Goal: Transaction & Acquisition: Download file/media

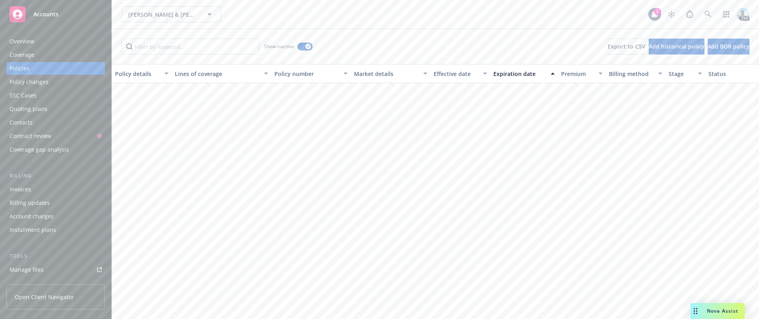
scroll to position [778, 0]
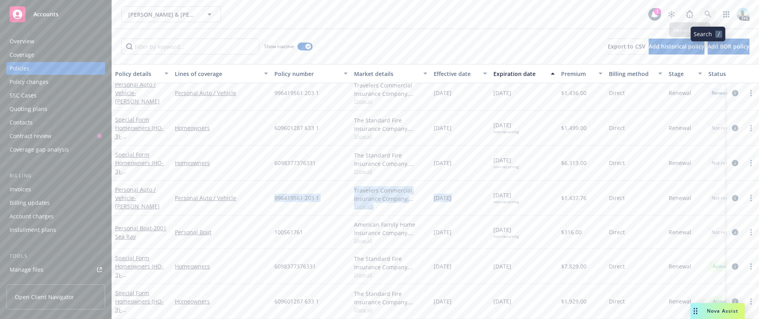
click at [710, 14] on icon at bounding box center [707, 14] width 7 height 7
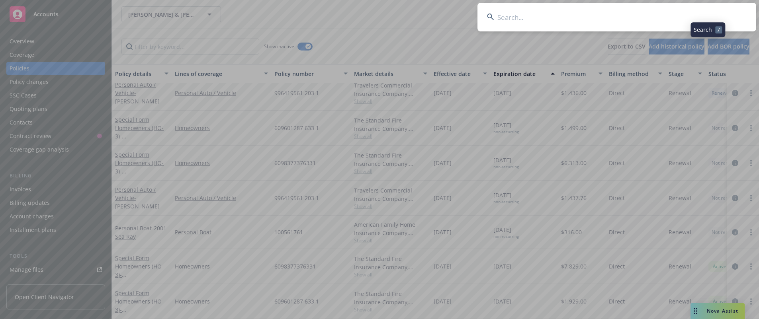
click at [692, 15] on input at bounding box center [616, 17] width 279 height 29
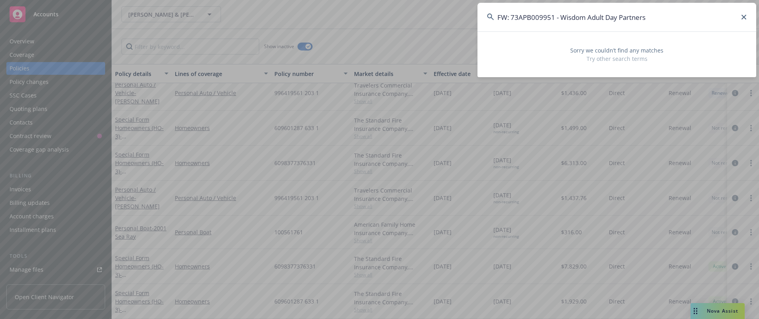
drag, startPoint x: 560, startPoint y: 17, endPoint x: 477, endPoint y: 14, distance: 82.5
click at [477, 14] on input "FW: 73APB009951 - Wisdom Adult Day Partners" at bounding box center [616, 17] width 279 height 29
type input "Wisdom Adult Day Partners"
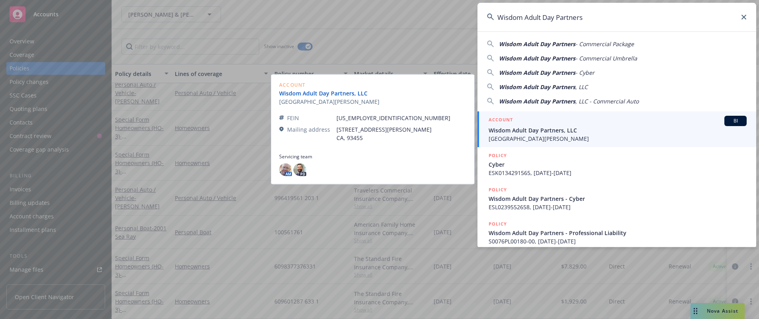
click at [326, 92] on link "Wisdom Adult Day Partners, LLC" at bounding box center [329, 93] width 100 height 8
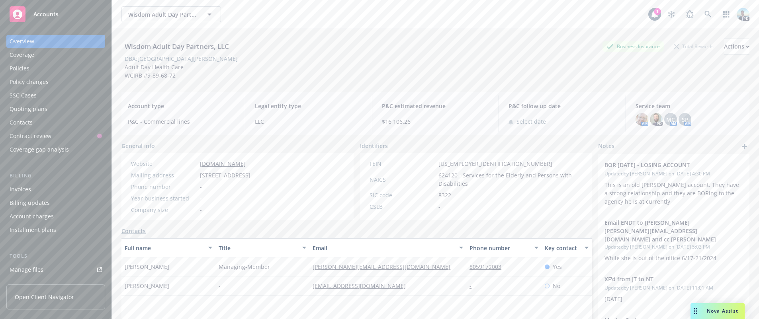
click at [306, 69] on div "Wisdom Adult Day Partners, LLC Business Insurance Total Rewards Actions DBA: Sa…" at bounding box center [435, 59] width 628 height 41
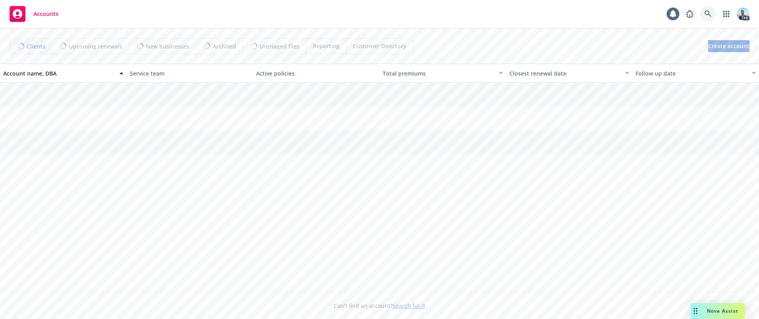
click at [707, 14] on icon at bounding box center [707, 13] width 7 height 7
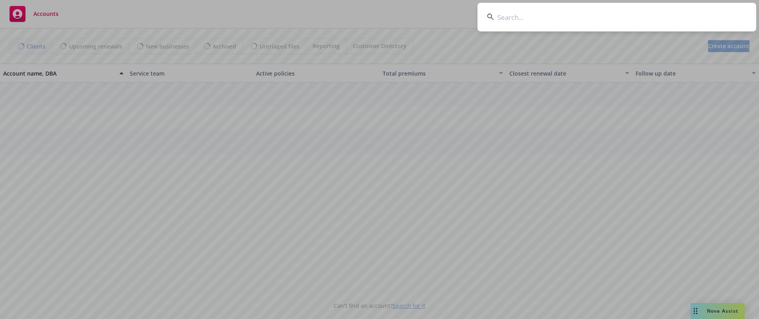
click at [690, 15] on input at bounding box center [616, 17] width 279 height 29
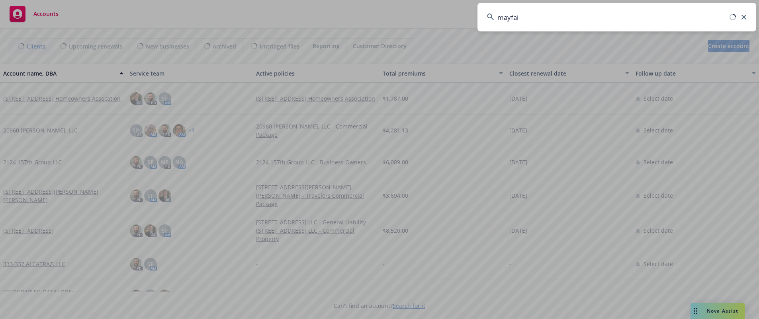
type input "mayfair"
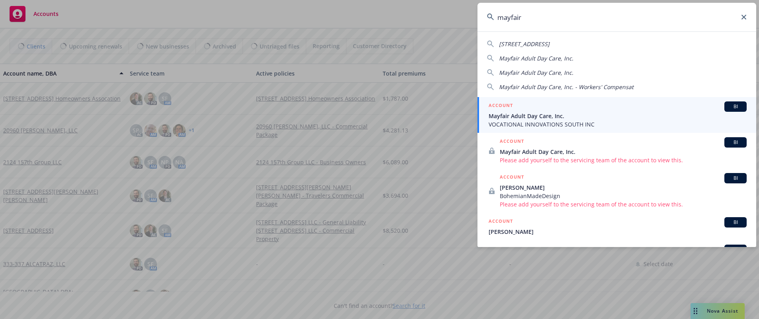
click at [536, 117] on span "Mayfair Adult Day Care, Inc." at bounding box center [617, 116] width 258 height 8
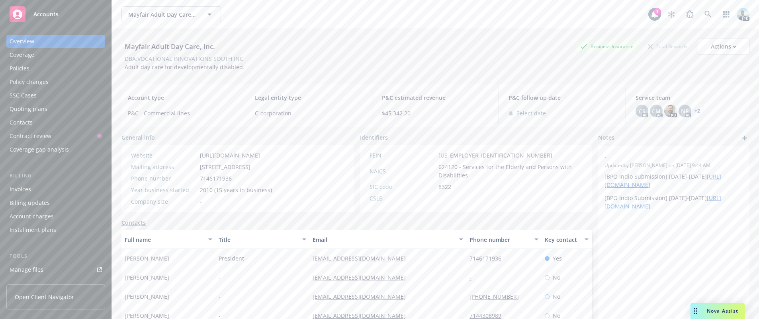
click at [43, 69] on div "Policies" at bounding box center [56, 68] width 92 height 13
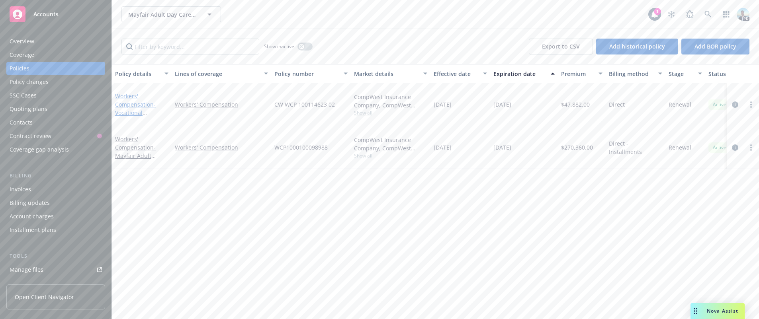
click at [120, 93] on link "Workers' Compensation - Vocational Innovations South" at bounding box center [139, 108] width 48 height 33
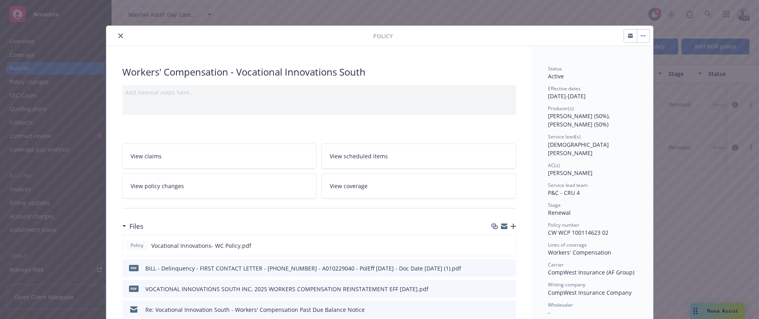
click at [118, 33] on icon "close" at bounding box center [120, 35] width 5 height 5
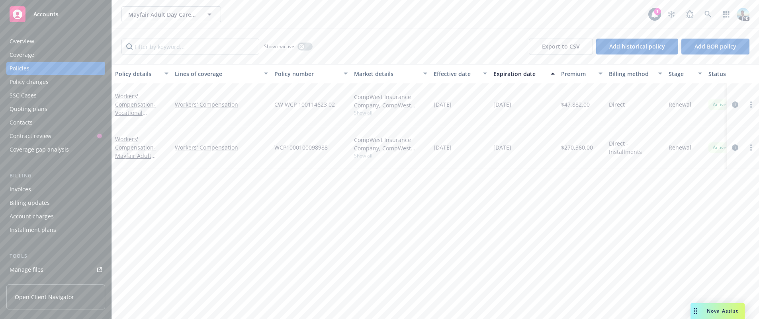
click at [34, 42] on div "Overview" at bounding box center [56, 41] width 92 height 13
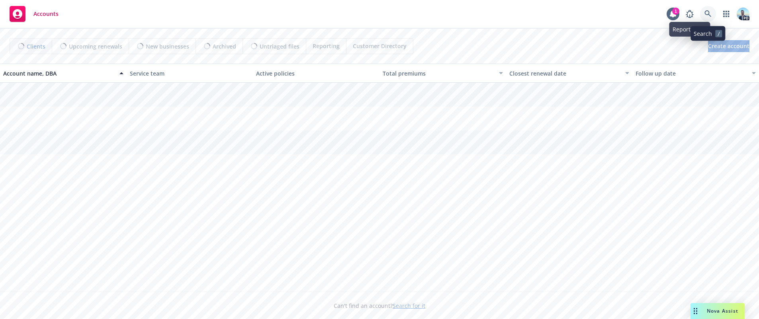
click at [707, 12] on icon at bounding box center [707, 13] width 7 height 7
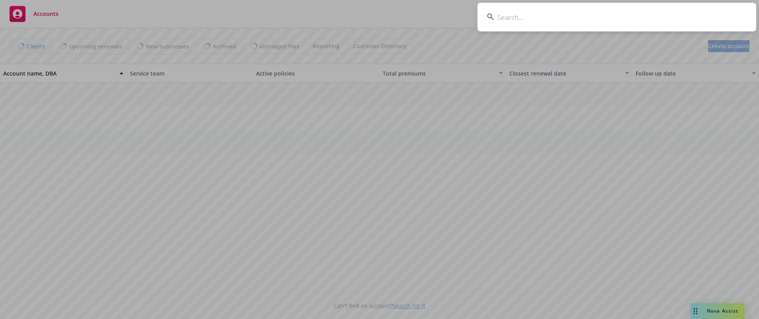
click at [694, 14] on input at bounding box center [616, 17] width 279 height 29
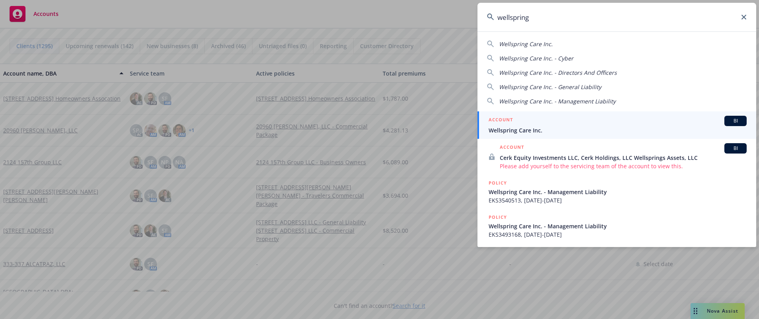
type input "wellspring"
click at [516, 131] on span "Wellspring Care Inc." at bounding box center [617, 130] width 258 height 8
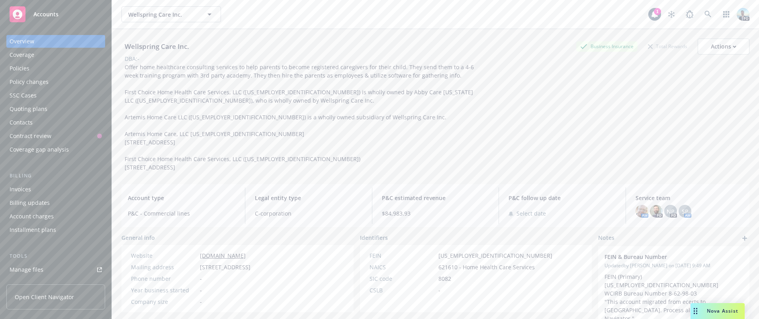
click at [14, 67] on div "Policies" at bounding box center [20, 68] width 20 height 13
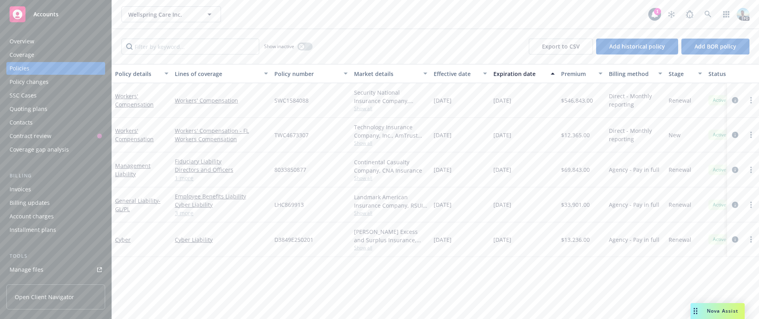
click at [57, 39] on div "Overview" at bounding box center [56, 41] width 92 height 13
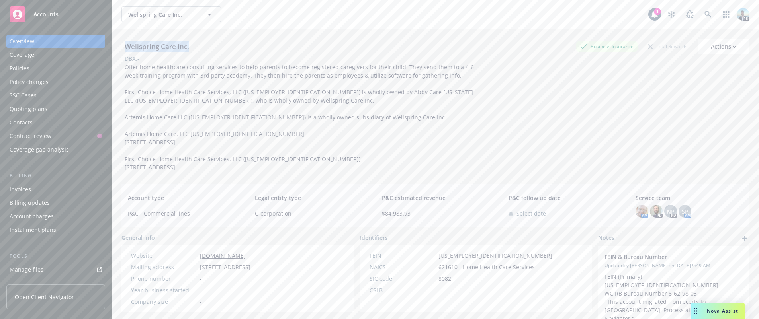
drag, startPoint x: 125, startPoint y: 43, endPoint x: 196, endPoint y: 43, distance: 71.3
click at [196, 43] on div "Wellspring Care Inc. Business Insurance Total Rewards Actions" at bounding box center [435, 47] width 628 height 16
copy div "Wellspring Care Inc."
drag, startPoint x: 375, startPoint y: 212, endPoint x: 413, endPoint y: 214, distance: 37.5
click at [413, 214] on div "P&C estimated revenue $84,983.93" at bounding box center [435, 206] width 120 height 37
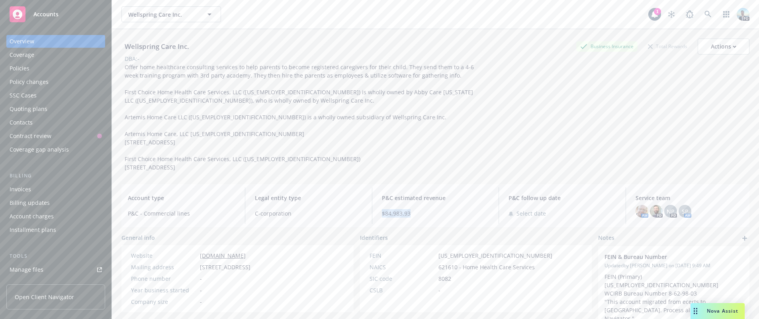
copy span "$84,983.93"
click at [25, 70] on div "Policies" at bounding box center [20, 68] width 20 height 13
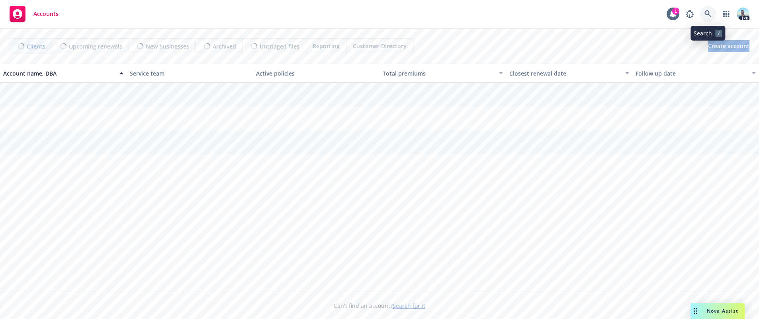
click at [708, 12] on icon at bounding box center [707, 13] width 7 height 7
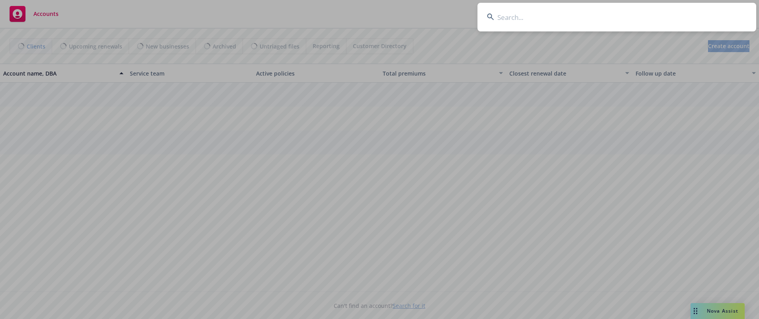
click at [678, 16] on input at bounding box center [616, 17] width 279 height 29
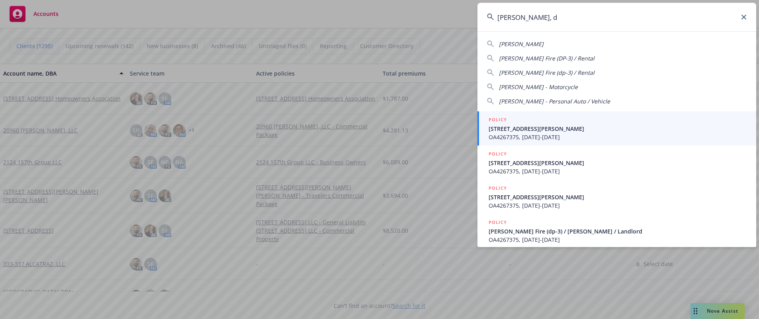
click at [521, 45] on span "Williams, David L" at bounding box center [521, 44] width 45 height 8
type input "Williams, David L"
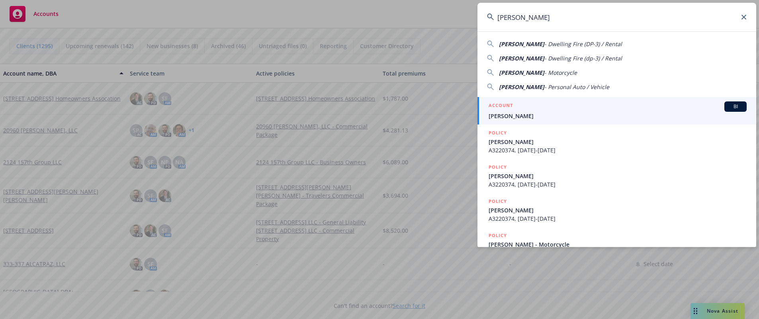
click at [499, 117] on span "Williams, David L" at bounding box center [617, 116] width 258 height 8
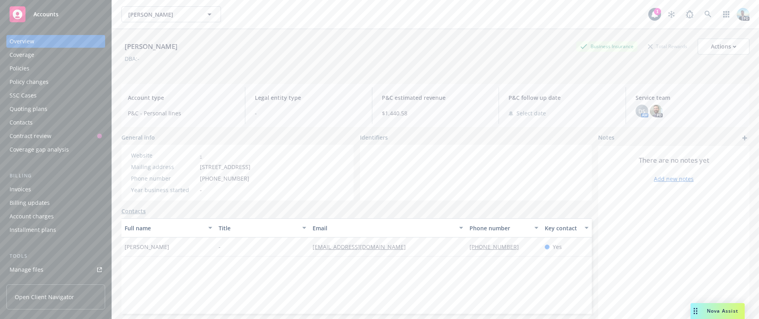
click at [26, 70] on div "Policies" at bounding box center [20, 68] width 20 height 13
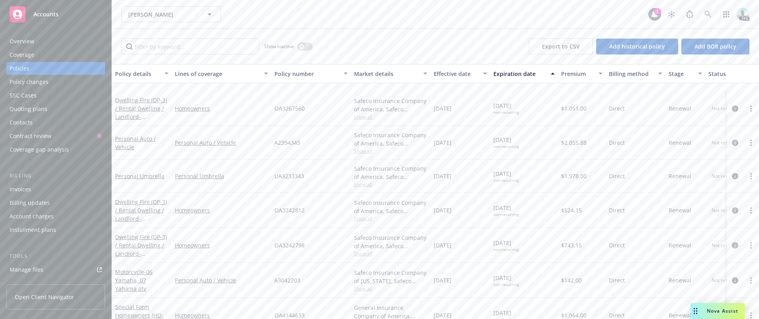
scroll to position [159, 0]
click at [135, 133] on link "Personal Umbrella" at bounding box center [139, 137] width 49 height 8
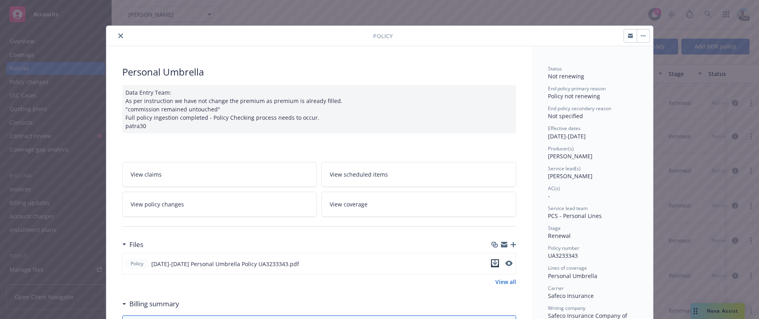
click at [493, 262] on icon "download file" at bounding box center [494, 262] width 5 height 5
drag, startPoint x: 115, startPoint y: 34, endPoint x: 121, endPoint y: 37, distance: 6.8
click at [118, 34] on icon "close" at bounding box center [120, 35] width 5 height 5
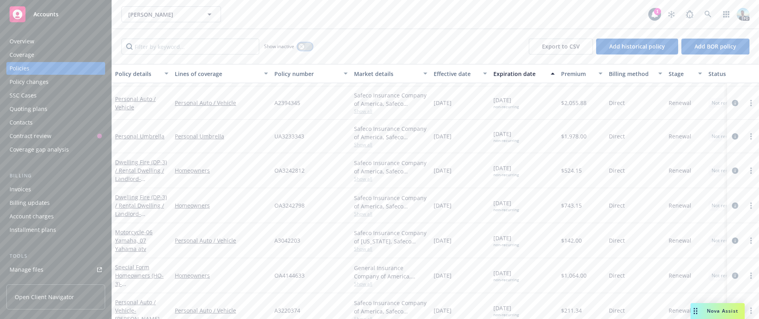
click at [303, 47] on div "button" at bounding box center [302, 47] width 6 height 6
click at [126, 141] on link "Personal Umbrella" at bounding box center [139, 142] width 49 height 8
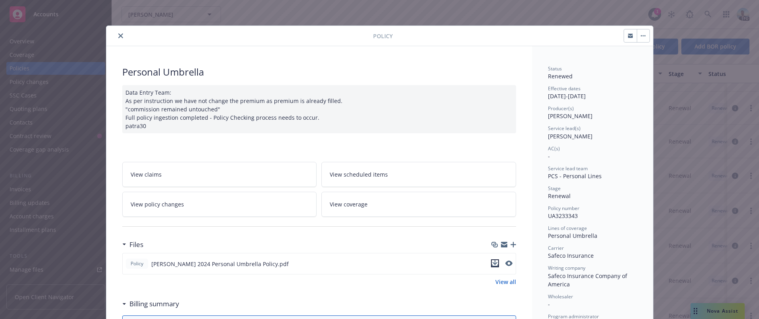
click at [492, 260] on icon "download file" at bounding box center [495, 263] width 6 height 6
click at [118, 35] on icon "close" at bounding box center [120, 35] width 5 height 5
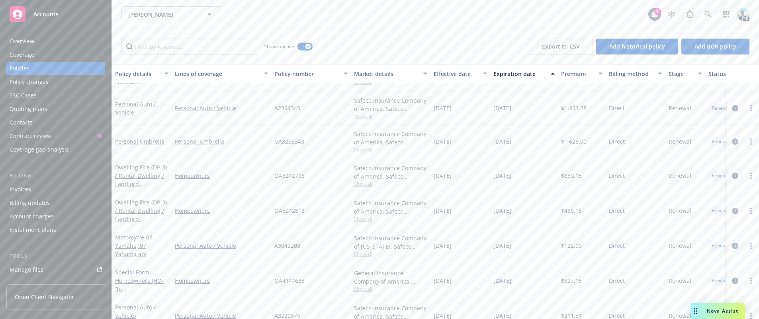
click at [46, 41] on div "Overview" at bounding box center [56, 41] width 92 height 13
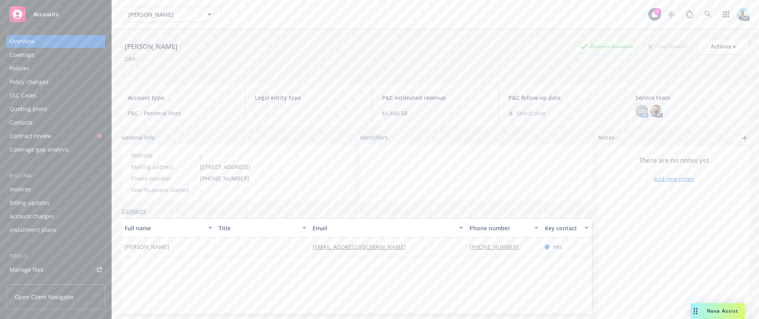
drag, startPoint x: 126, startPoint y: 45, endPoint x: 194, endPoint y: 47, distance: 68.1
click at [194, 47] on div "Williams, David L Business Insurance Total Rewards Actions" at bounding box center [435, 47] width 628 height 16
copy div "Williams, David L"
click at [45, 44] on div "Overview" at bounding box center [56, 41] width 92 height 13
click at [34, 70] on div "Policies" at bounding box center [56, 68] width 92 height 13
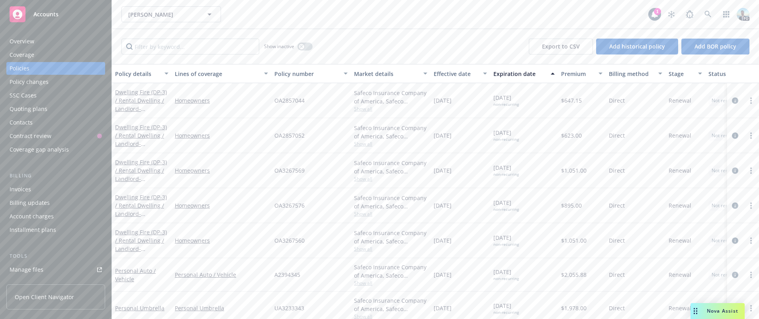
drag, startPoint x: 430, startPoint y: 305, endPoint x: 526, endPoint y: 303, distance: 96.4
click at [526, 303] on div "Personal Umbrella Personal Umbrella UA3233343 Safeco Insurance Company of Ameri…" at bounding box center [496, 308] width 768 height 33
copy div "03/31/2025 03/31/2026"
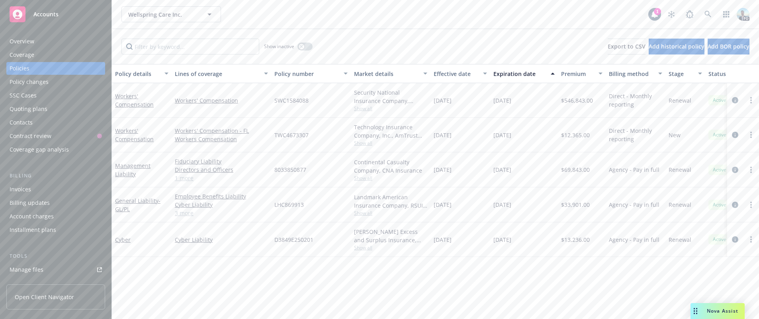
click at [14, 39] on div "Overview" at bounding box center [22, 41] width 25 height 13
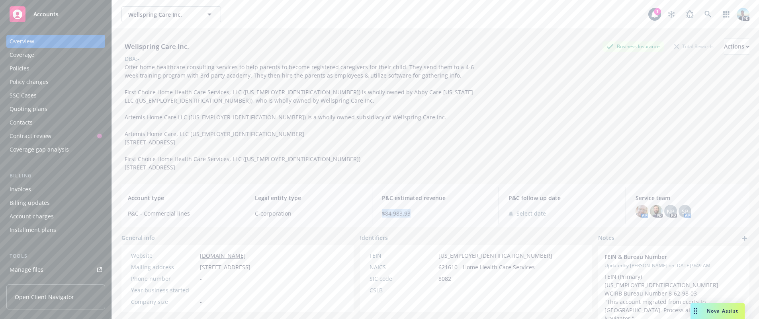
drag, startPoint x: 379, startPoint y: 213, endPoint x: 414, endPoint y: 215, distance: 35.9
click at [414, 215] on div "P&C estimated revenue $84,983.93" at bounding box center [435, 206] width 120 height 37
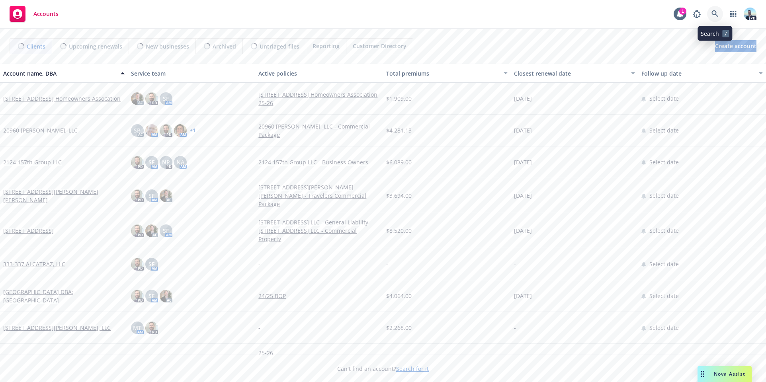
click at [713, 7] on link at bounding box center [715, 14] width 16 height 16
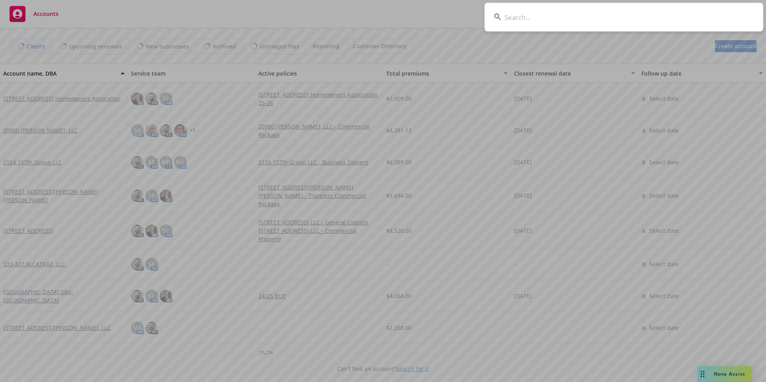
click at [687, 17] on input at bounding box center [624, 17] width 279 height 29
click at [629, 16] on input at bounding box center [624, 17] width 279 height 29
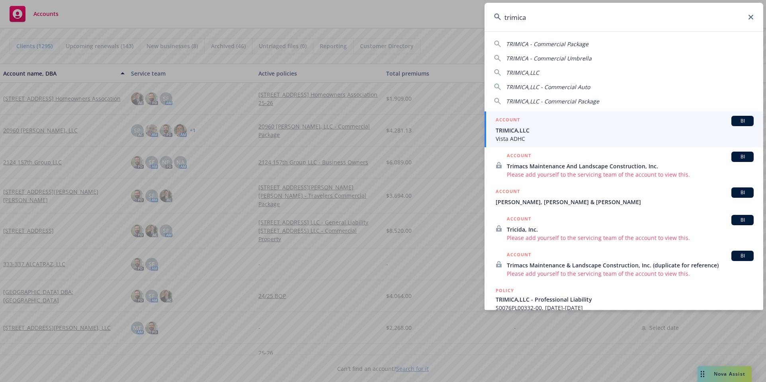
type input "trimica"
click at [511, 138] on span "Vista ADHC" at bounding box center [625, 139] width 258 height 8
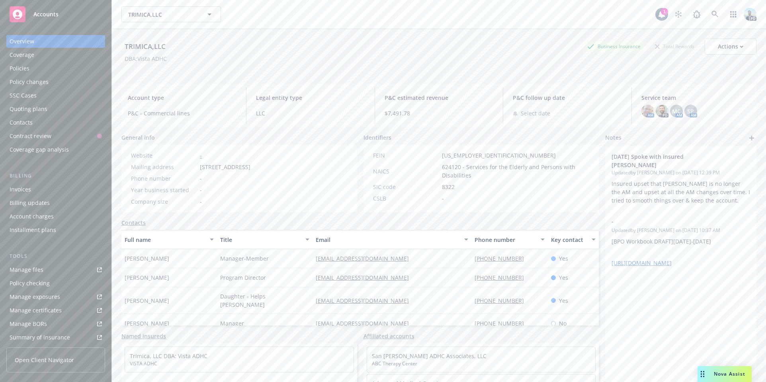
click at [20, 70] on div "Policies" at bounding box center [20, 68] width 20 height 13
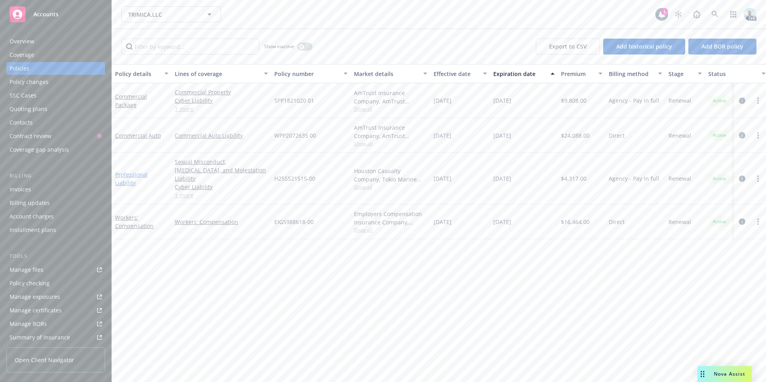
click at [143, 172] on link "Professional Liability" at bounding box center [131, 179] width 33 height 16
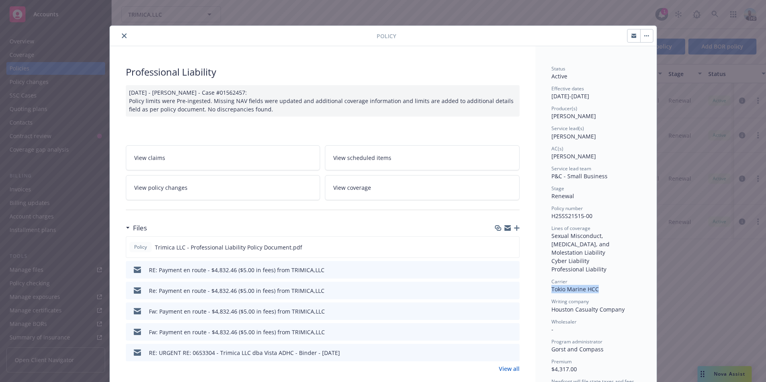
drag, startPoint x: 548, startPoint y: 278, endPoint x: 606, endPoint y: 278, distance: 57.7
click at [606, 278] on div "Carrier Tokio Marine HCC" at bounding box center [595, 285] width 89 height 15
click at [496, 245] on icon "download file" at bounding box center [498, 247] width 6 height 6
drag, startPoint x: 549, startPoint y: 299, endPoint x: 635, endPoint y: 300, distance: 85.6
click at [635, 300] on div "Writing company Houston Casualty Company" at bounding box center [595, 305] width 89 height 15
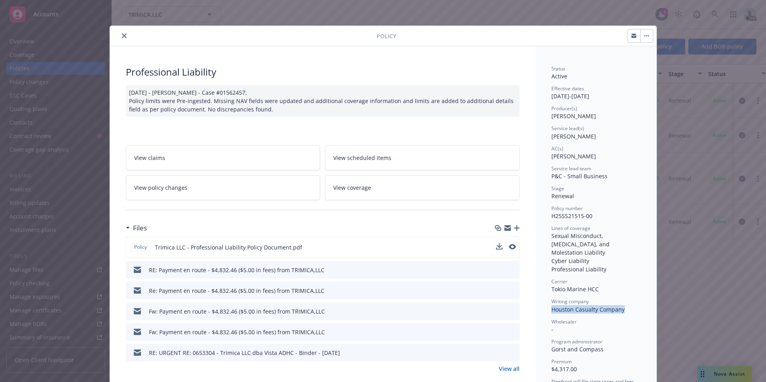
copy span "Houston Casualty Company"
click at [559, 215] on span "H25SS21515-00" at bounding box center [571, 216] width 41 height 8
copy span "H25SS21515-00"
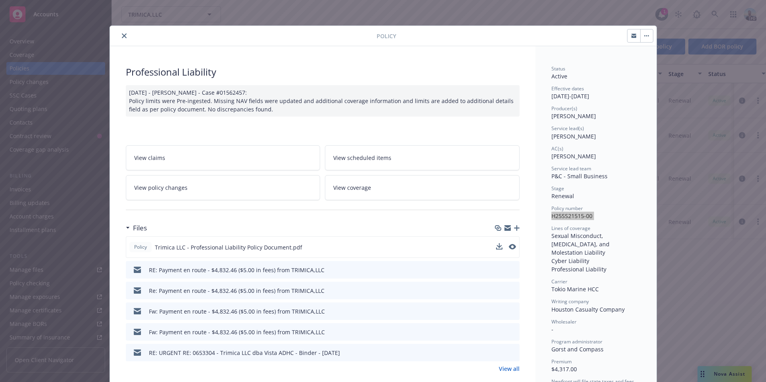
click at [122, 35] on icon "close" at bounding box center [124, 35] width 5 height 5
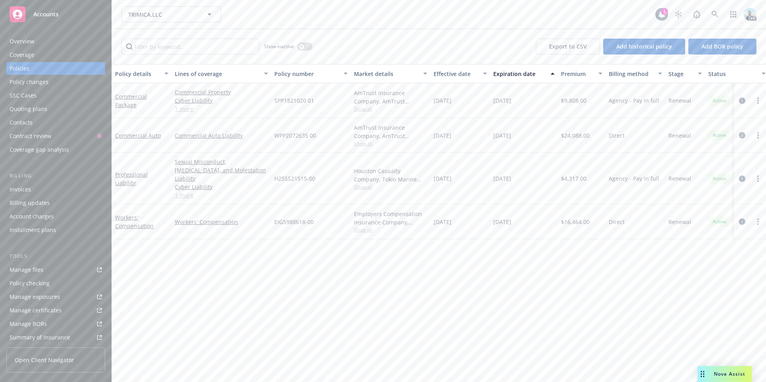
click at [47, 41] on div "Overview" at bounding box center [56, 41] width 92 height 13
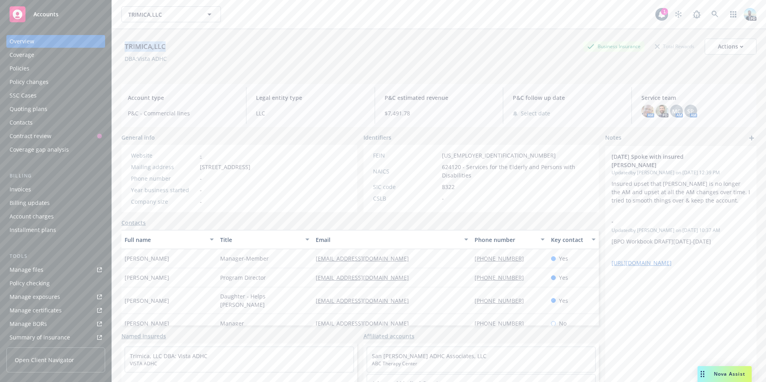
drag, startPoint x: 125, startPoint y: 43, endPoint x: 187, endPoint y: 45, distance: 62.1
click at [187, 45] on div "TRIMICA,LLC Business Insurance Total Rewards Actions" at bounding box center [438, 47] width 635 height 16
copy div "TRIMICA,LLC"
click at [25, 68] on div "Policies" at bounding box center [20, 68] width 20 height 13
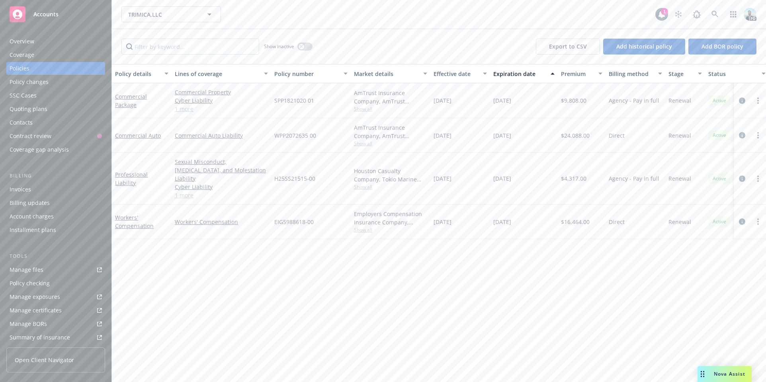
click at [23, 39] on div "Overview" at bounding box center [22, 41] width 25 height 13
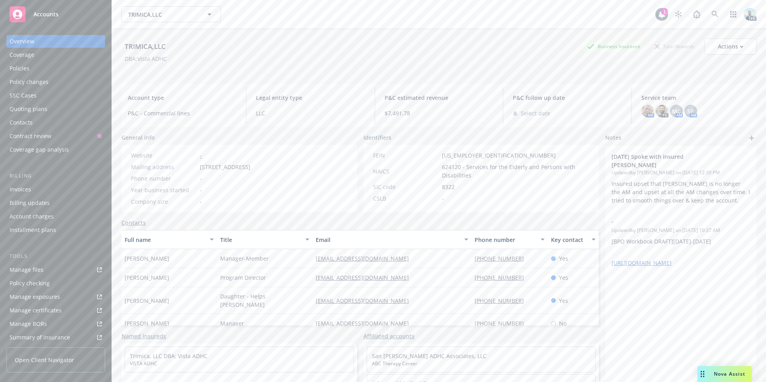
scroll to position [38, 0]
